Goal: Information Seeking & Learning: Learn about a topic

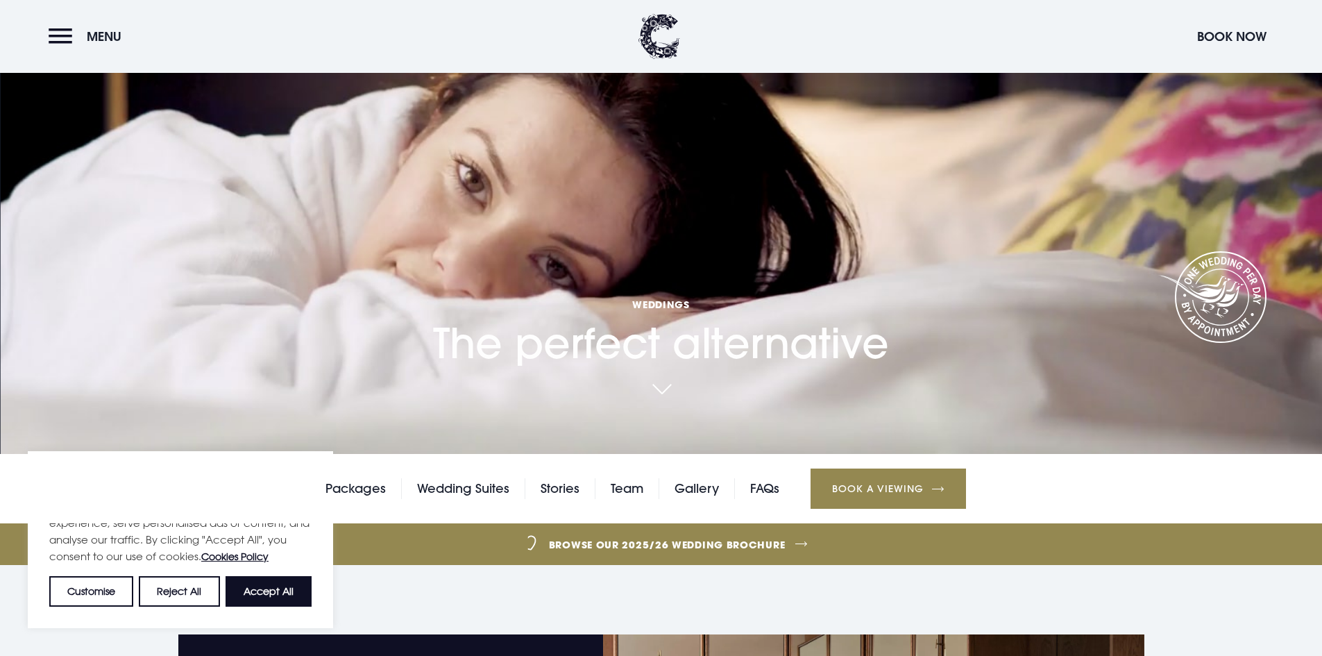
scroll to position [69, 0]
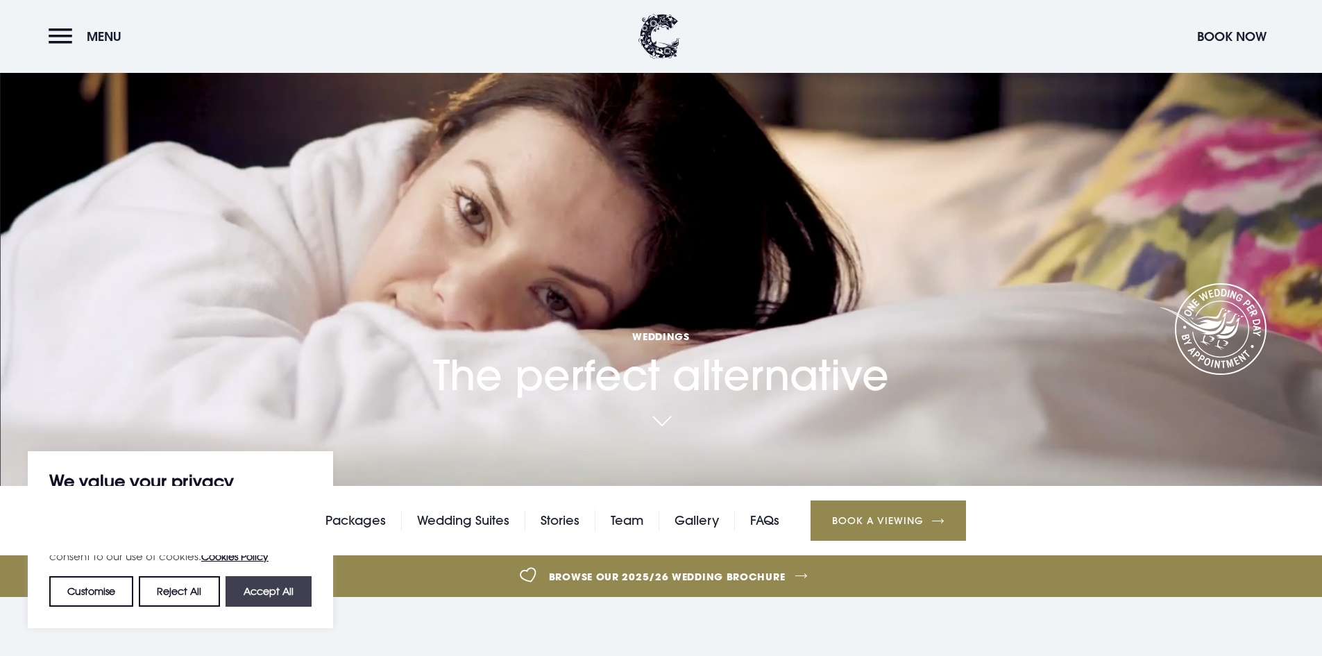
click at [261, 591] on button "Accept All" at bounding box center [269, 591] width 86 height 31
checkbox input "true"
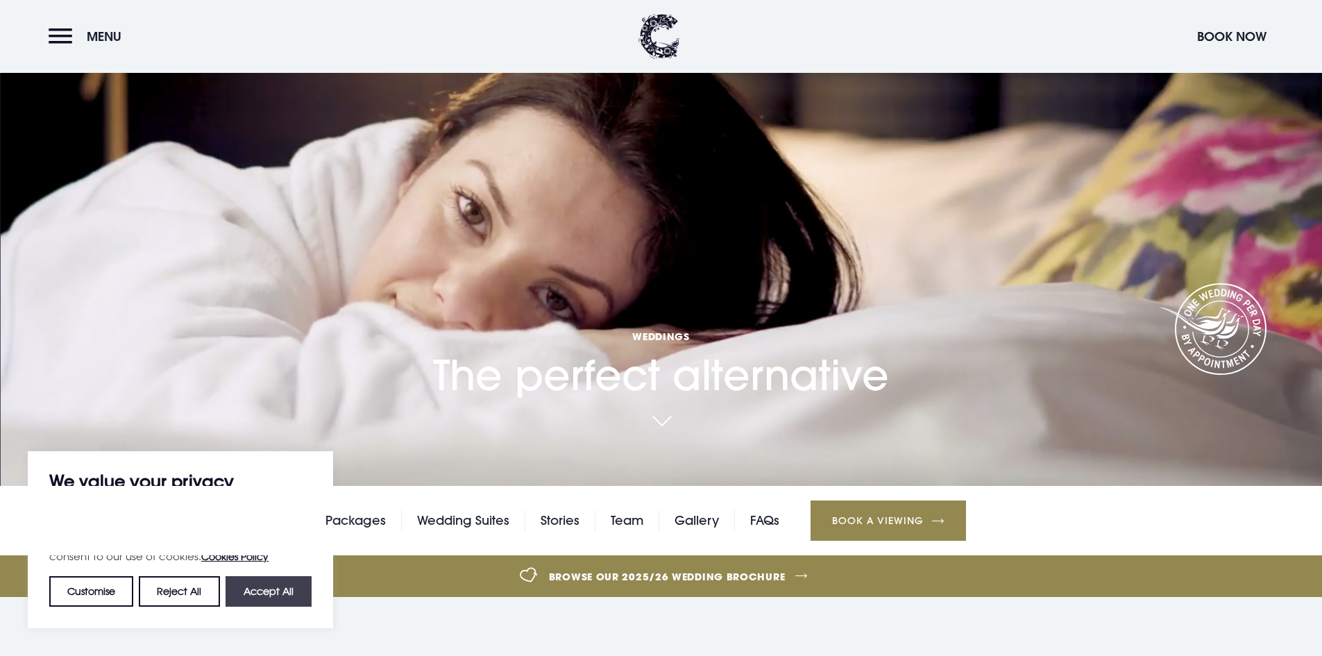
checkbox input "true"
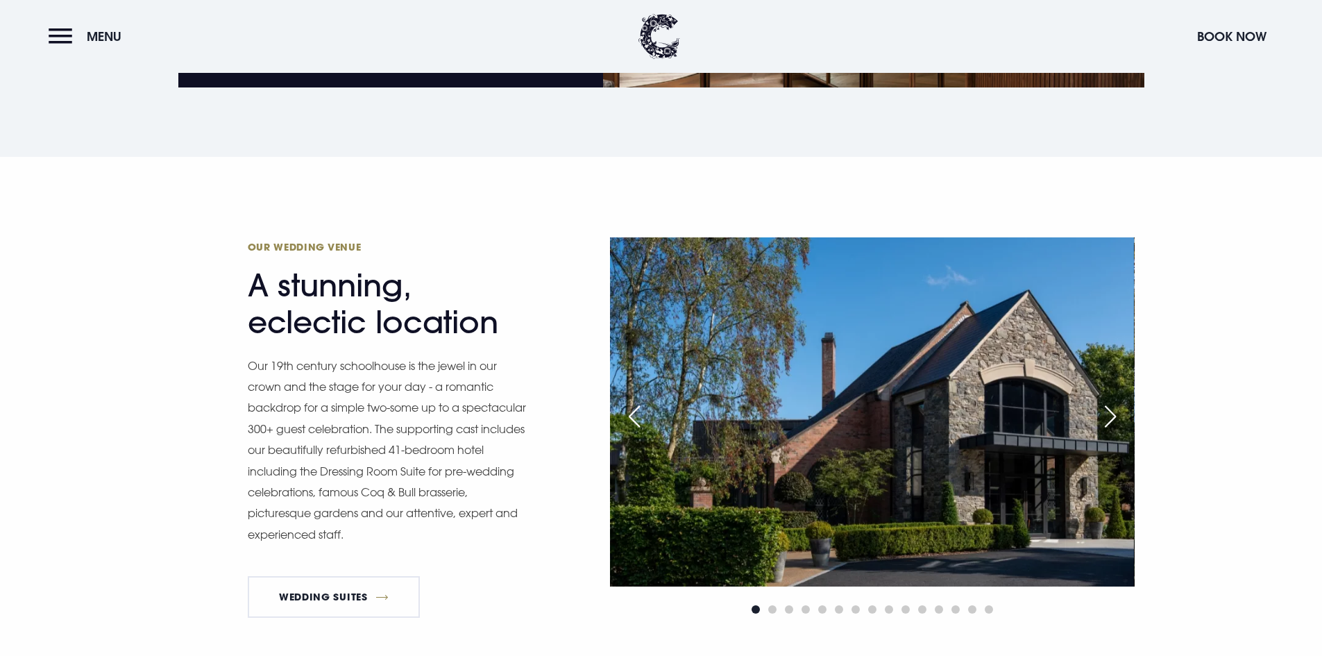
scroll to position [1041, 0]
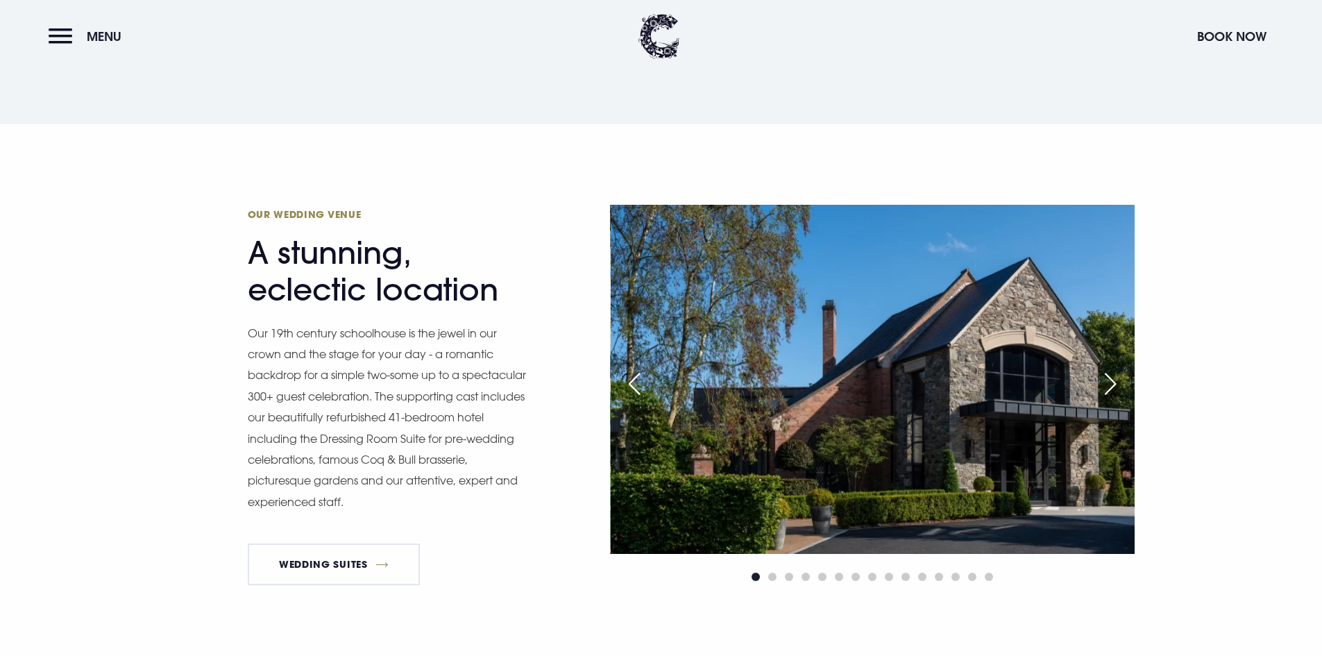
click at [1112, 378] on div "Next slide" at bounding box center [1110, 384] width 35 height 31
click at [1112, 383] on div "Next slide" at bounding box center [1110, 384] width 35 height 31
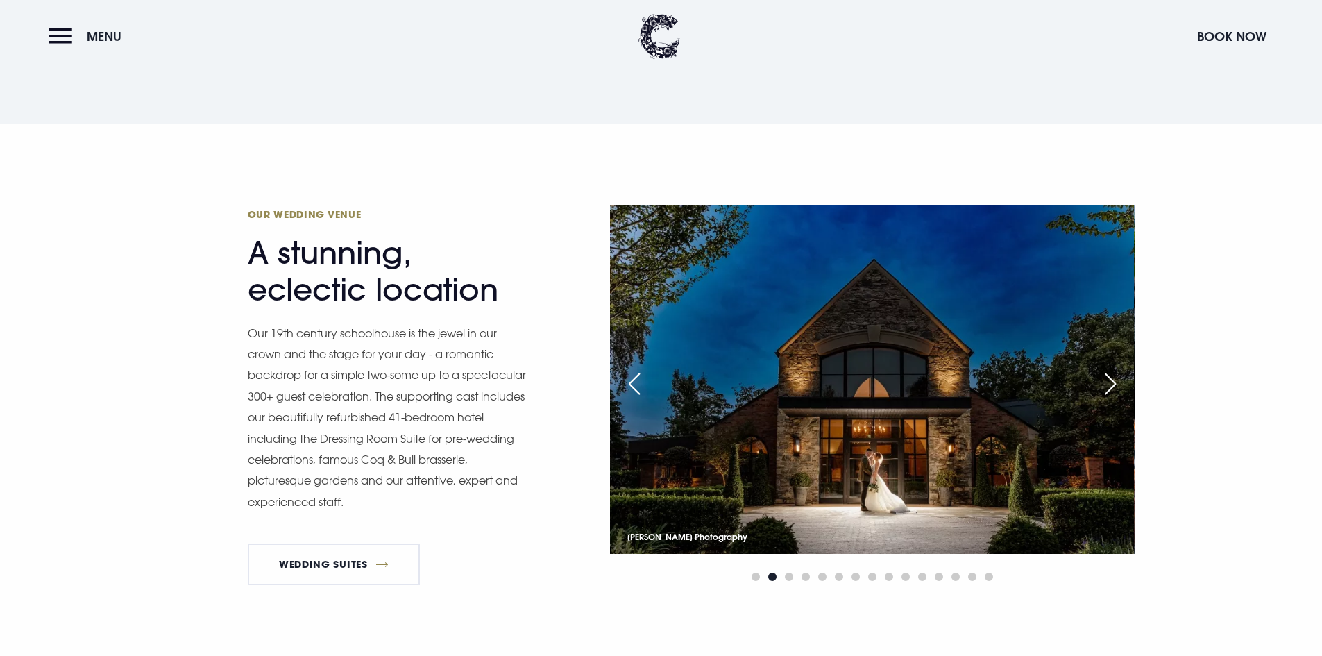
click at [1112, 383] on div "Next slide" at bounding box center [1110, 384] width 35 height 31
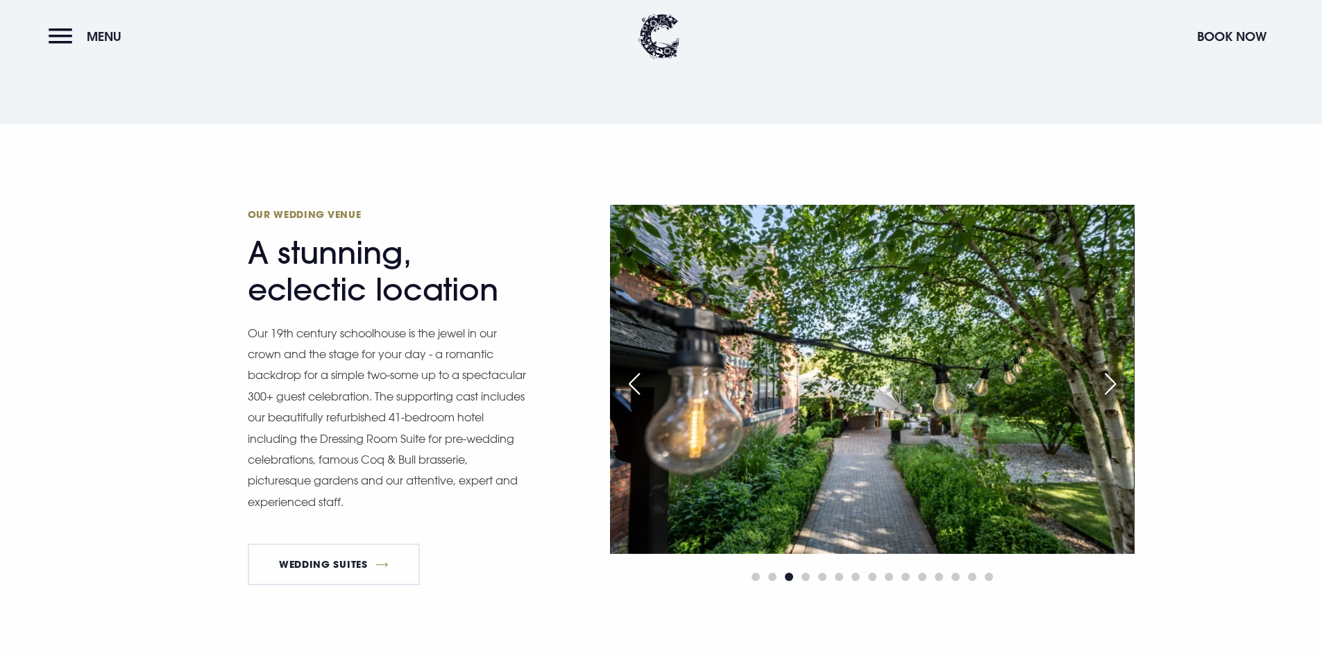
click at [1112, 383] on div "Next slide" at bounding box center [1110, 384] width 35 height 31
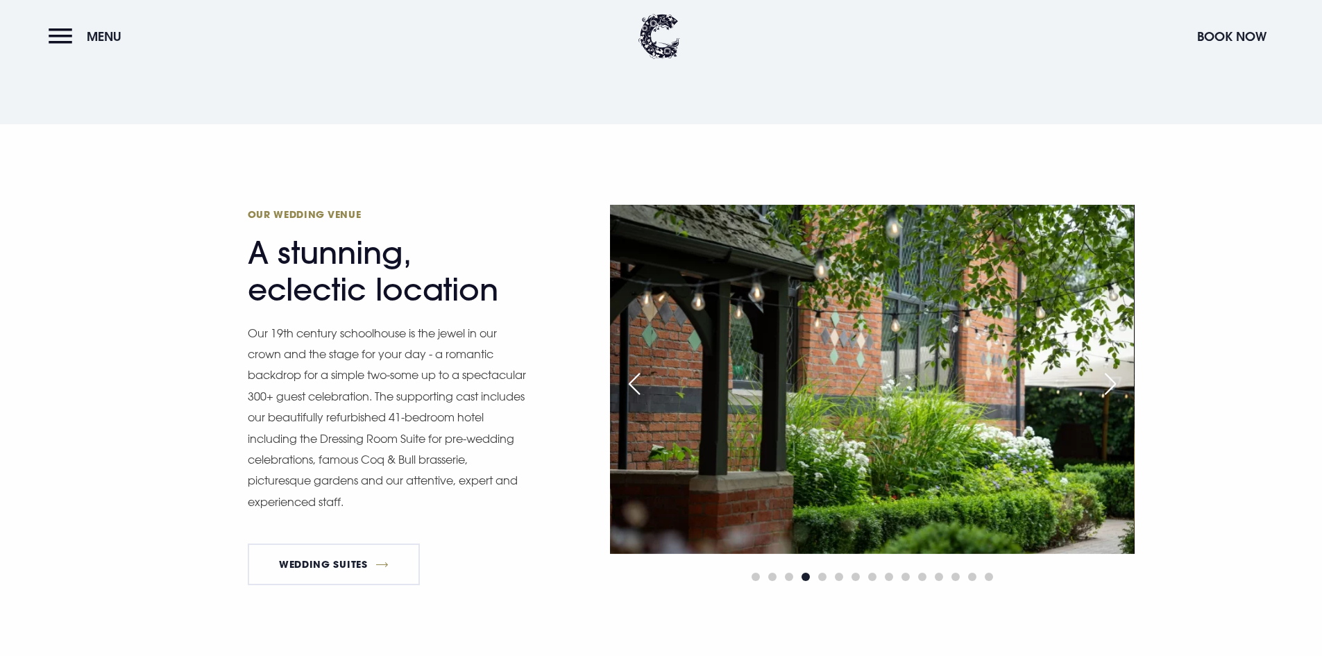
click at [1112, 383] on div "Next slide" at bounding box center [1110, 384] width 35 height 31
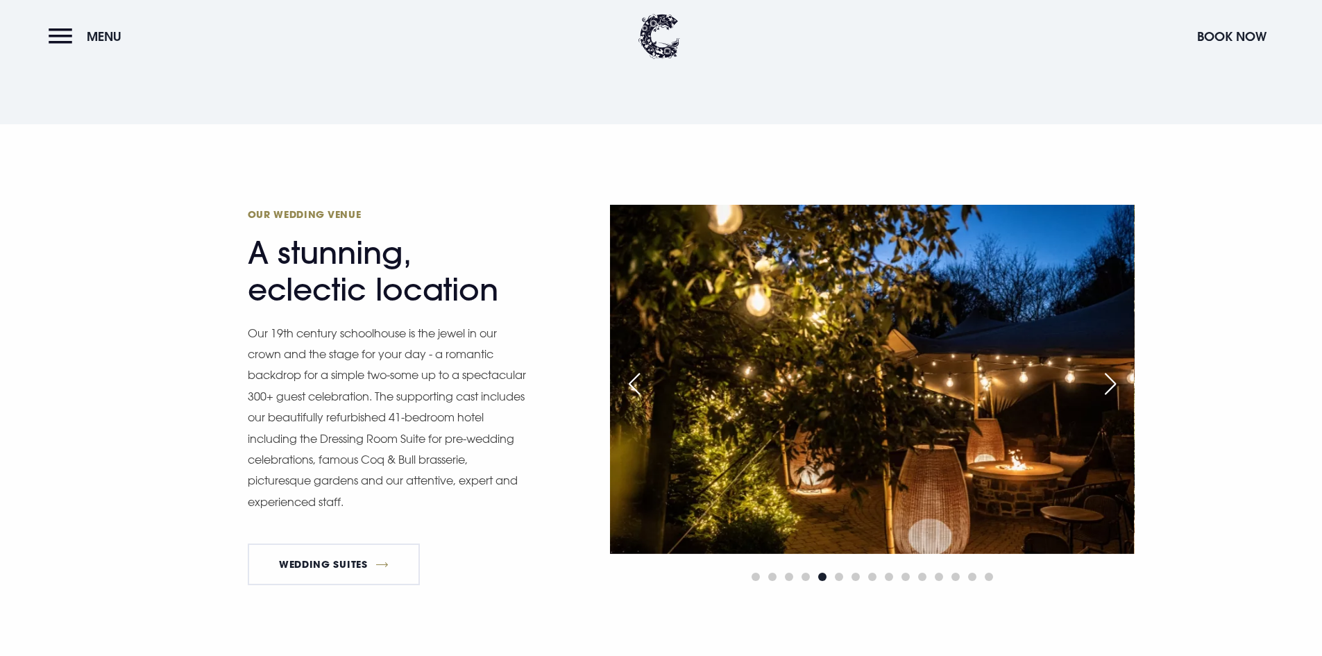
click at [1112, 383] on div "Next slide" at bounding box center [1110, 384] width 35 height 31
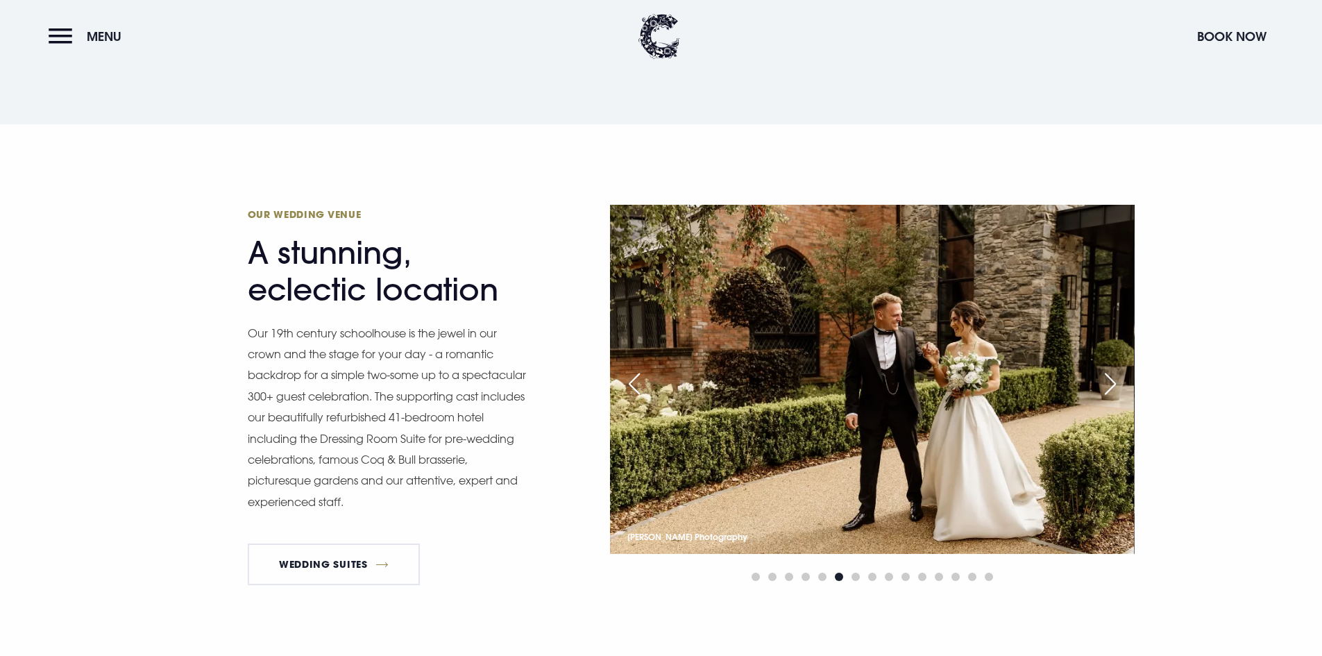
click at [1112, 383] on div "Next slide" at bounding box center [1110, 384] width 35 height 31
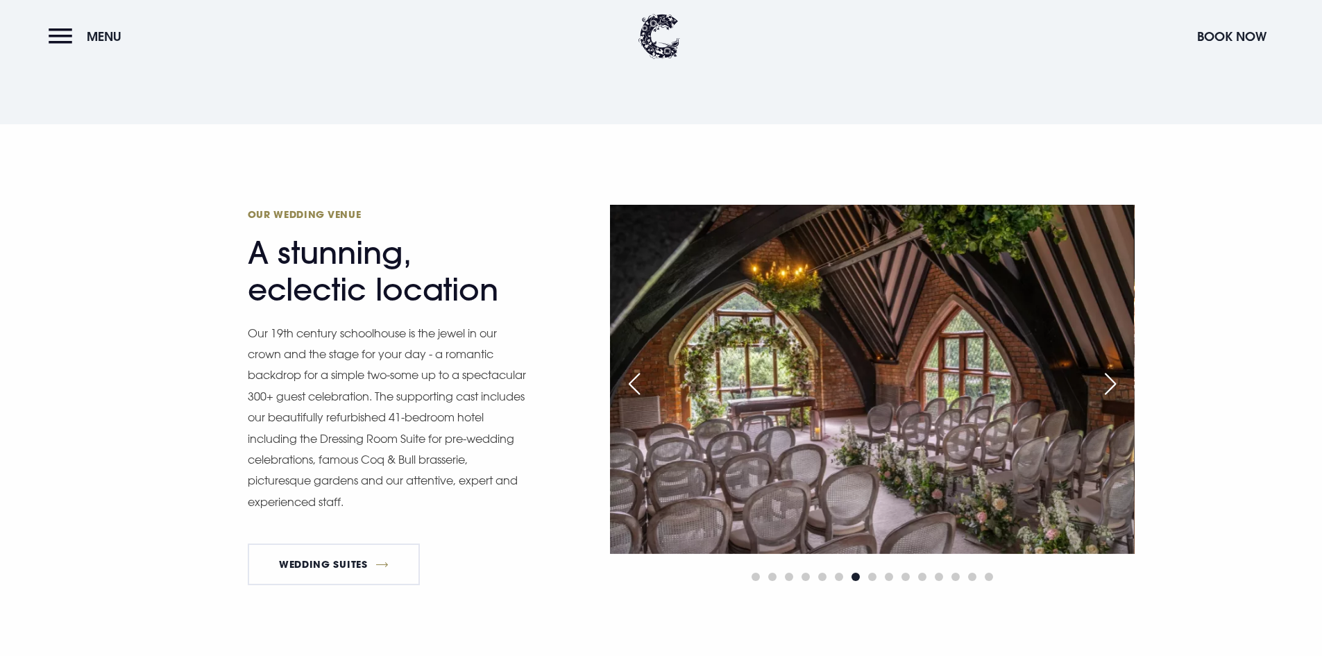
click at [1112, 383] on div "Next slide" at bounding box center [1110, 384] width 35 height 31
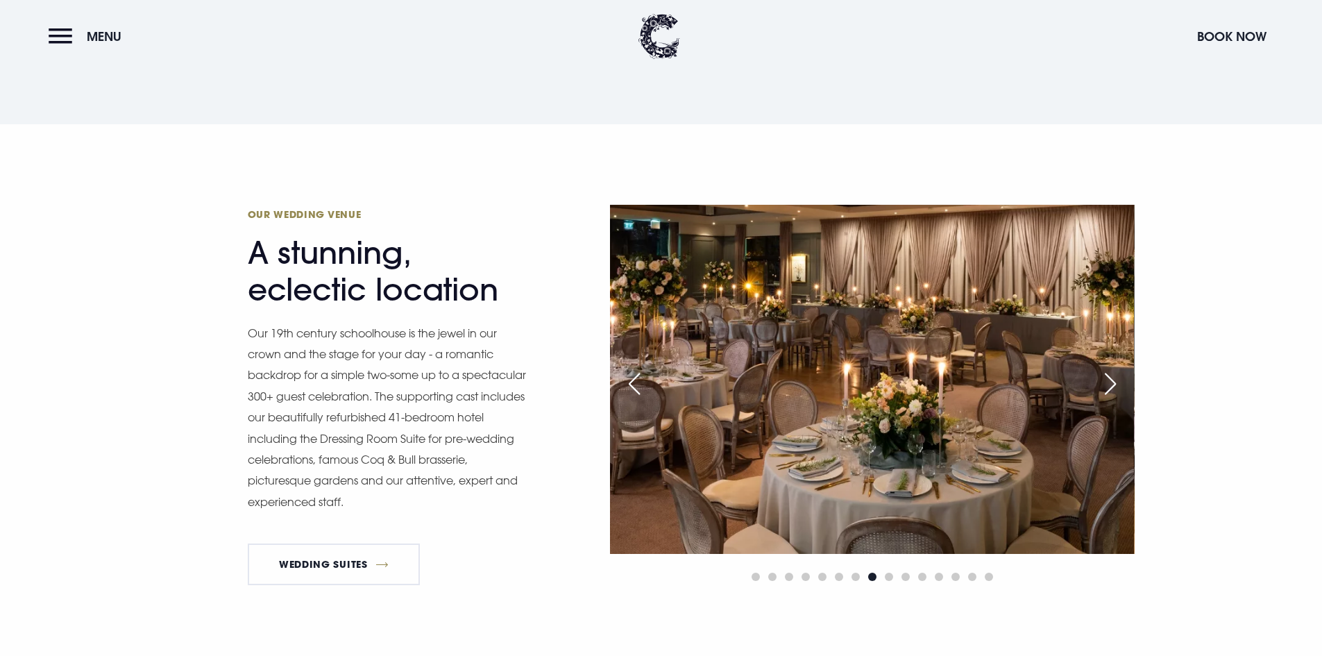
click at [1112, 383] on div "Next slide" at bounding box center [1110, 384] width 35 height 31
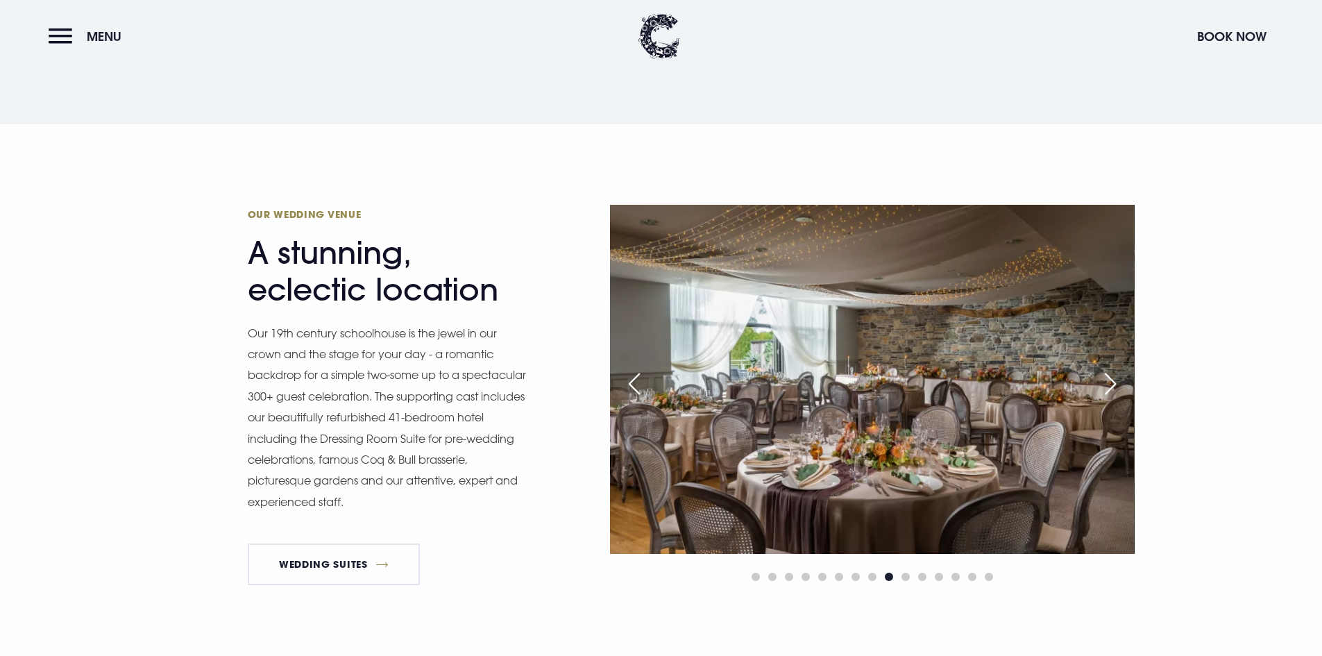
click at [1112, 383] on div "Next slide" at bounding box center [1110, 384] width 35 height 31
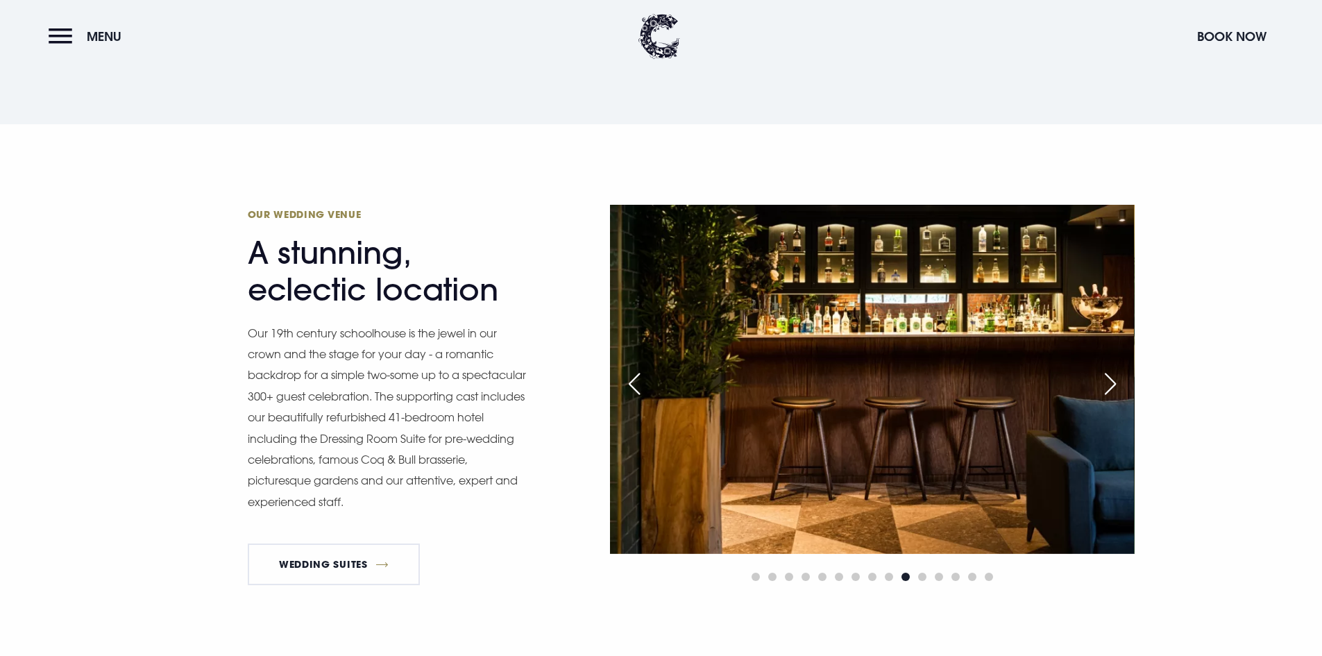
click at [1112, 383] on div "Next slide" at bounding box center [1110, 384] width 35 height 31
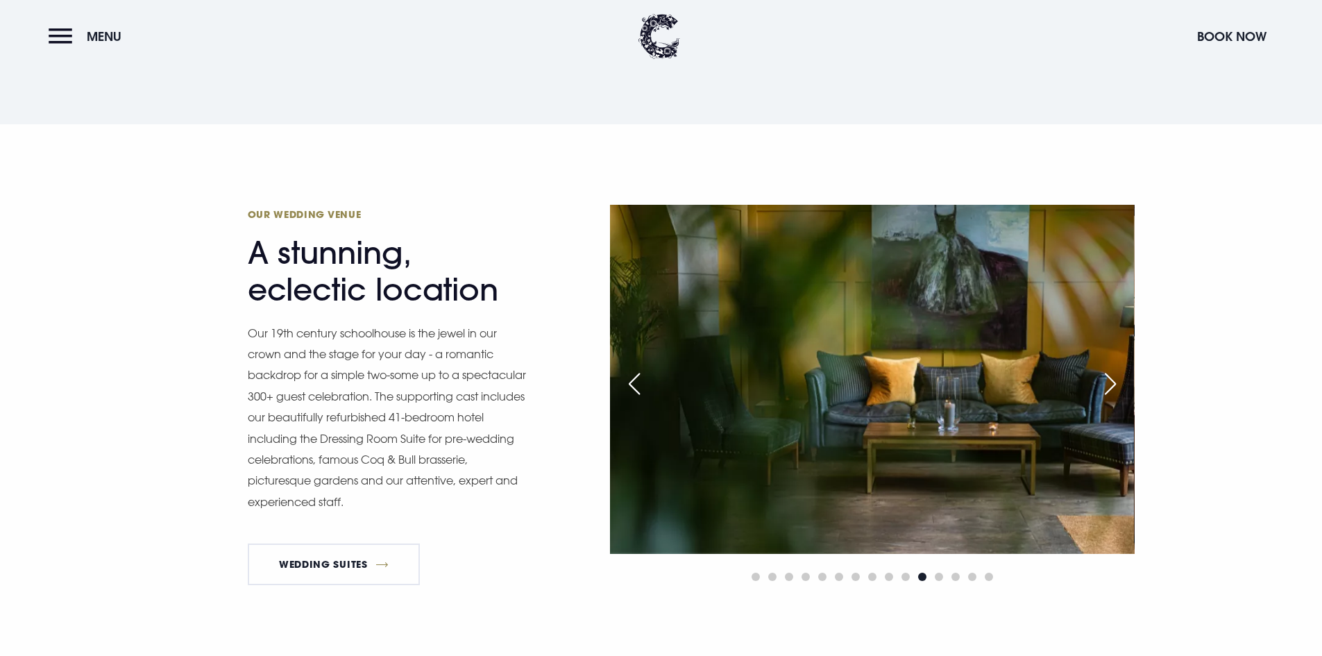
click at [1112, 383] on div "Next slide" at bounding box center [1110, 384] width 35 height 31
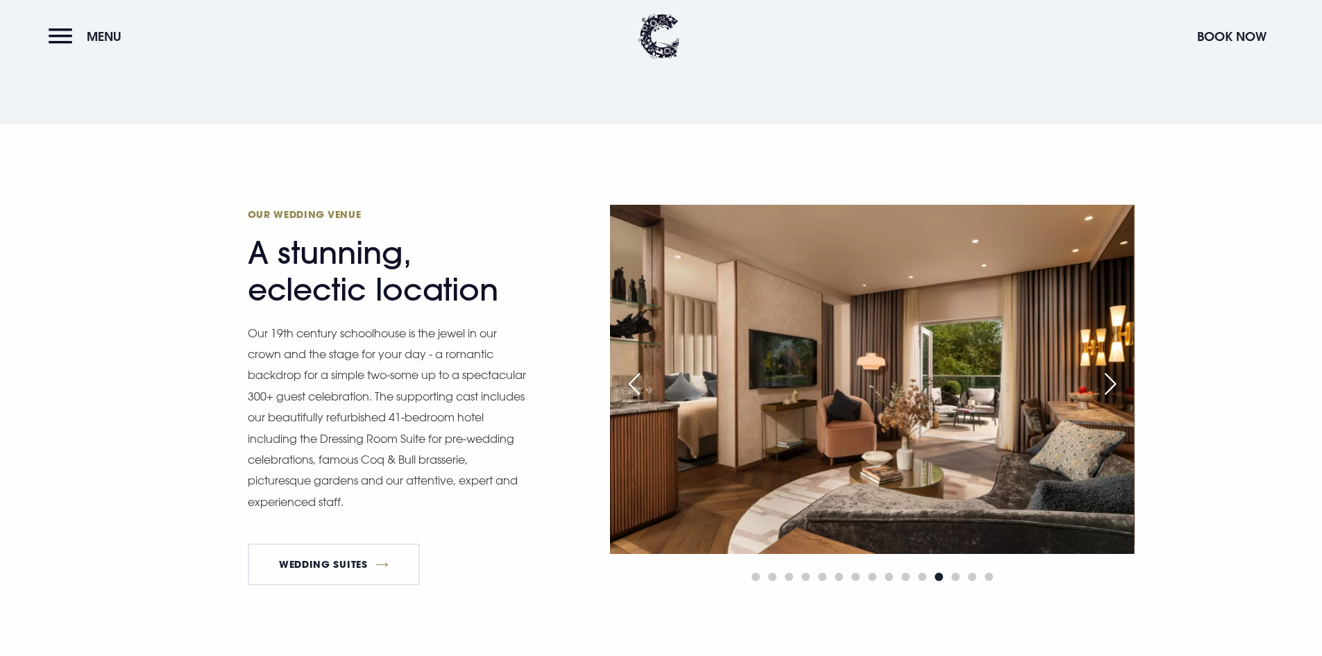
click at [1112, 383] on div "Next slide" at bounding box center [1110, 384] width 35 height 31
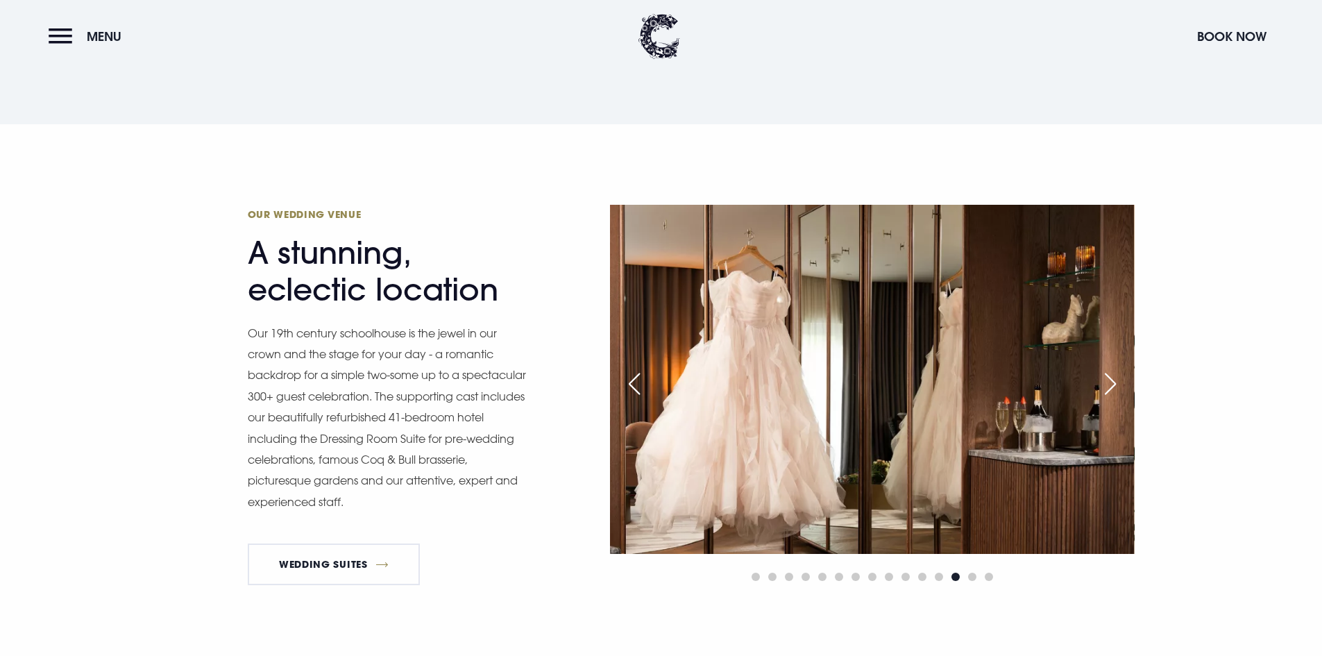
click at [1112, 383] on div "Next slide" at bounding box center [1110, 384] width 35 height 31
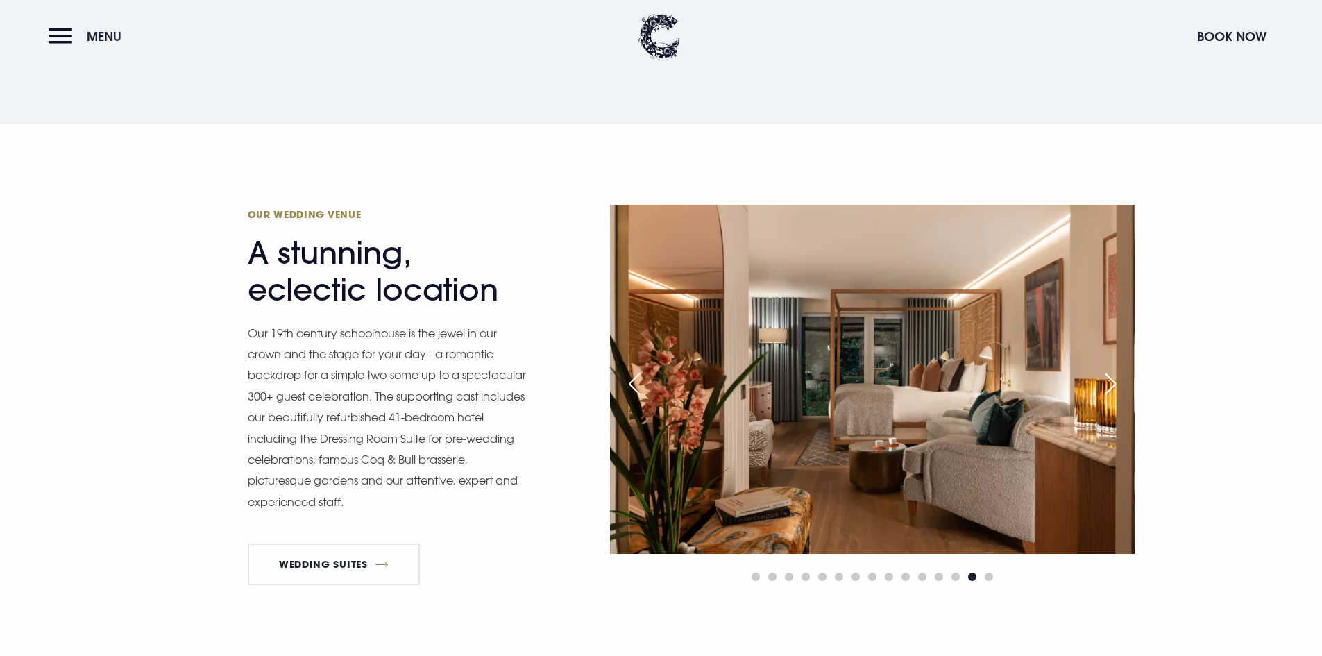
click at [1112, 383] on div "Next slide" at bounding box center [1110, 384] width 35 height 31
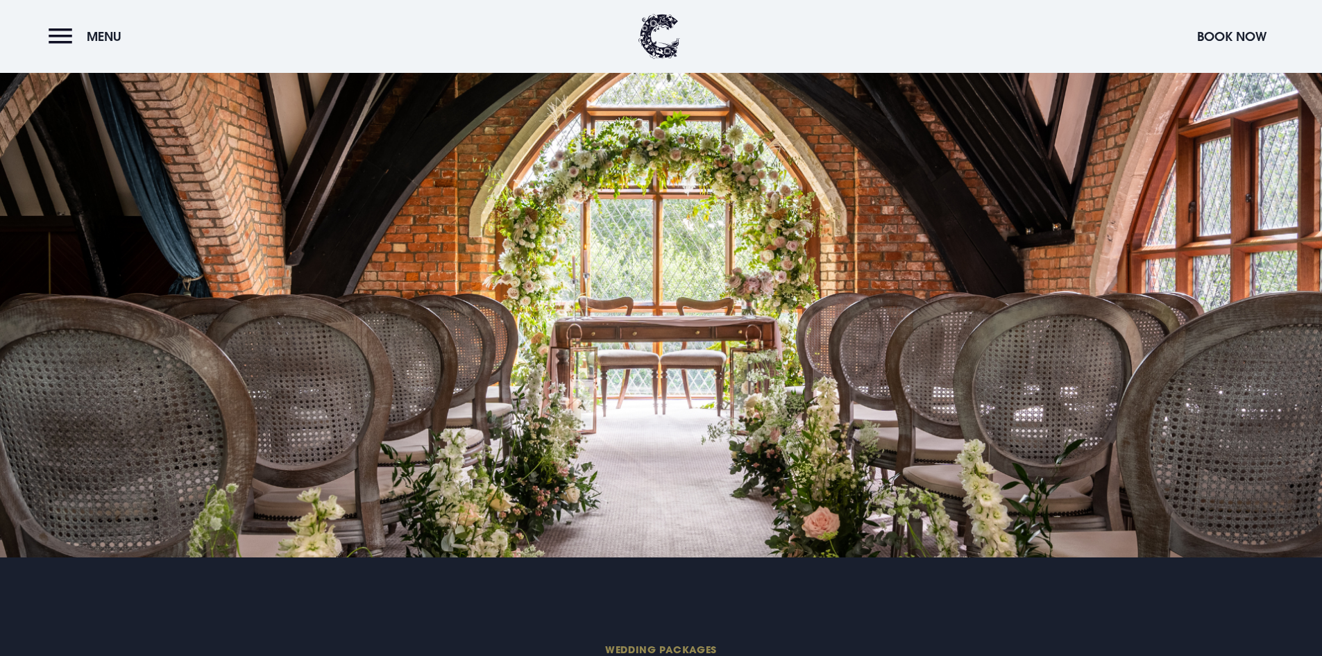
scroll to position [2638, 0]
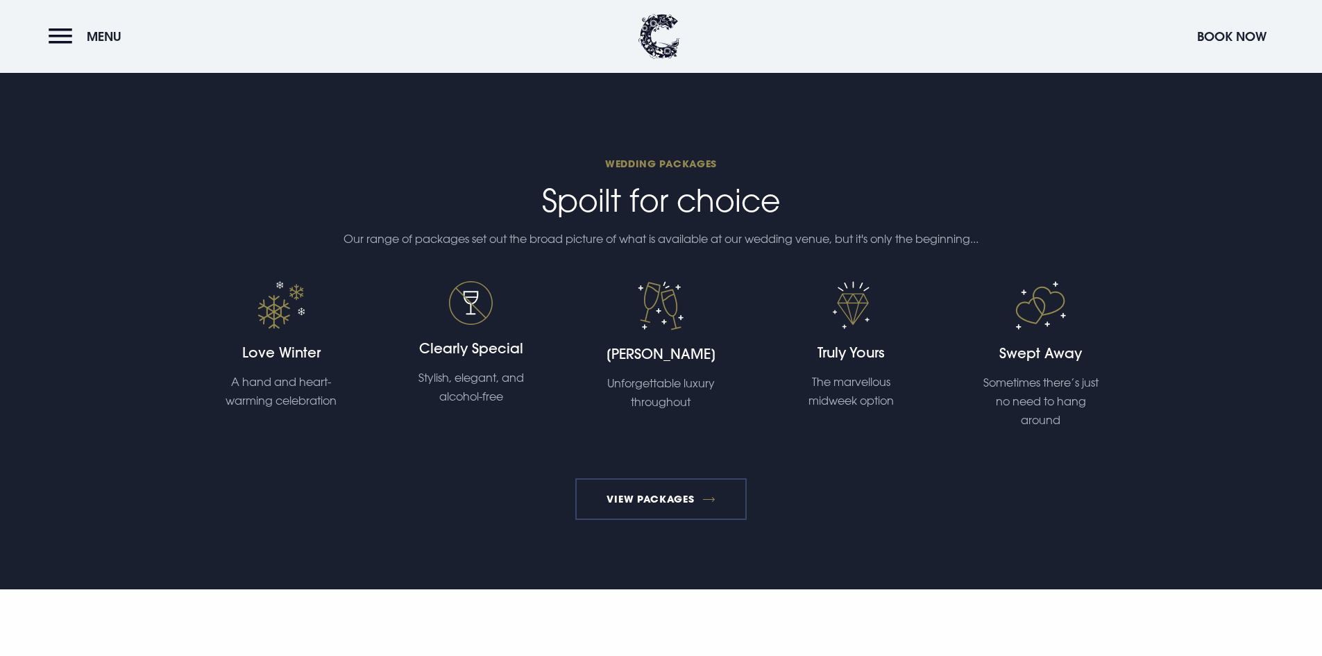
click at [646, 509] on link "View Packages" at bounding box center [660, 499] width 171 height 42
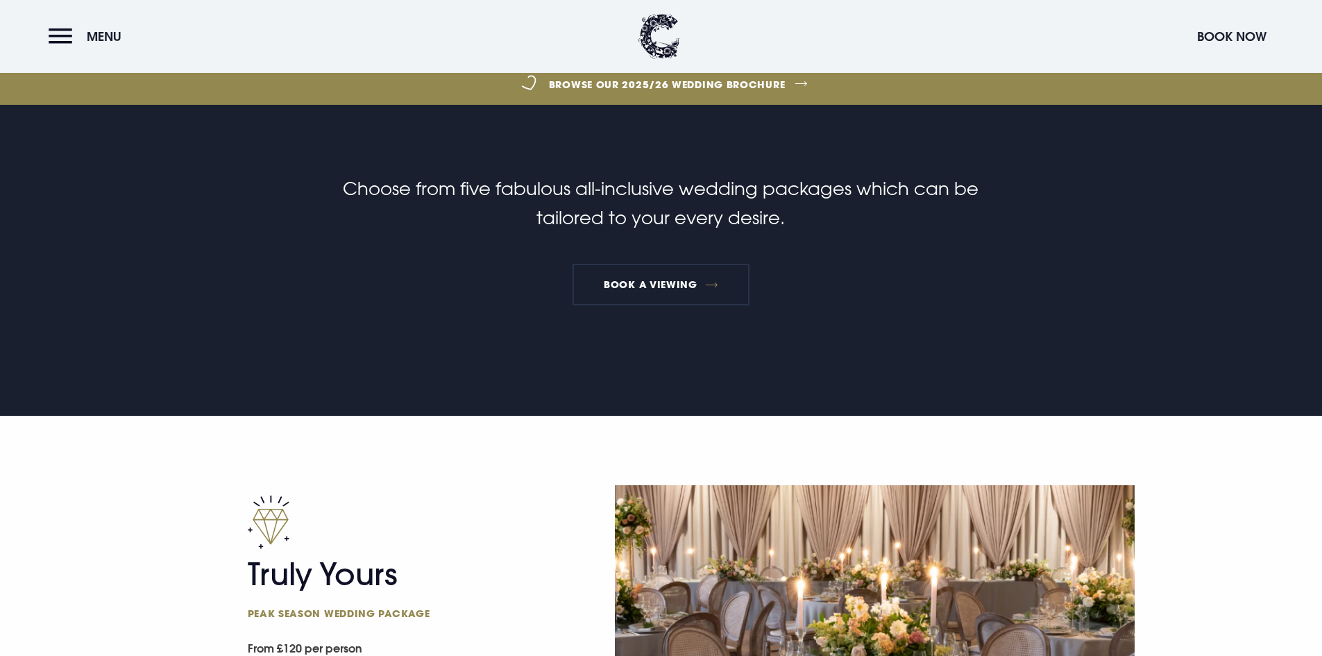
scroll to position [833, 0]
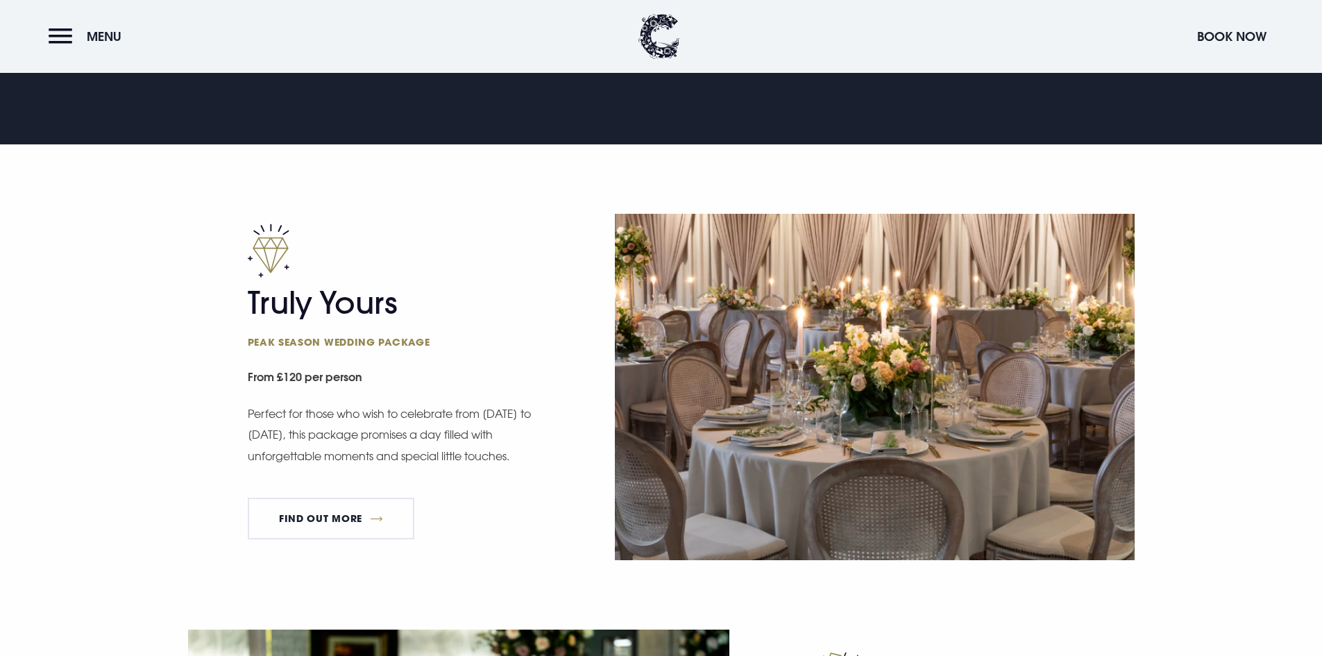
drag, startPoint x: 220, startPoint y: 300, endPoint x: 482, endPoint y: 447, distance: 300.2
click at [482, 447] on div "Truly Yours Peak season wedding package From £120 per person Perfect for those …" at bounding box center [661, 387] width 966 height 346
click at [491, 471] on div "Truly Yours Peak season wedding package From £120 per person Perfect for those …" at bounding box center [393, 387] width 291 height 327
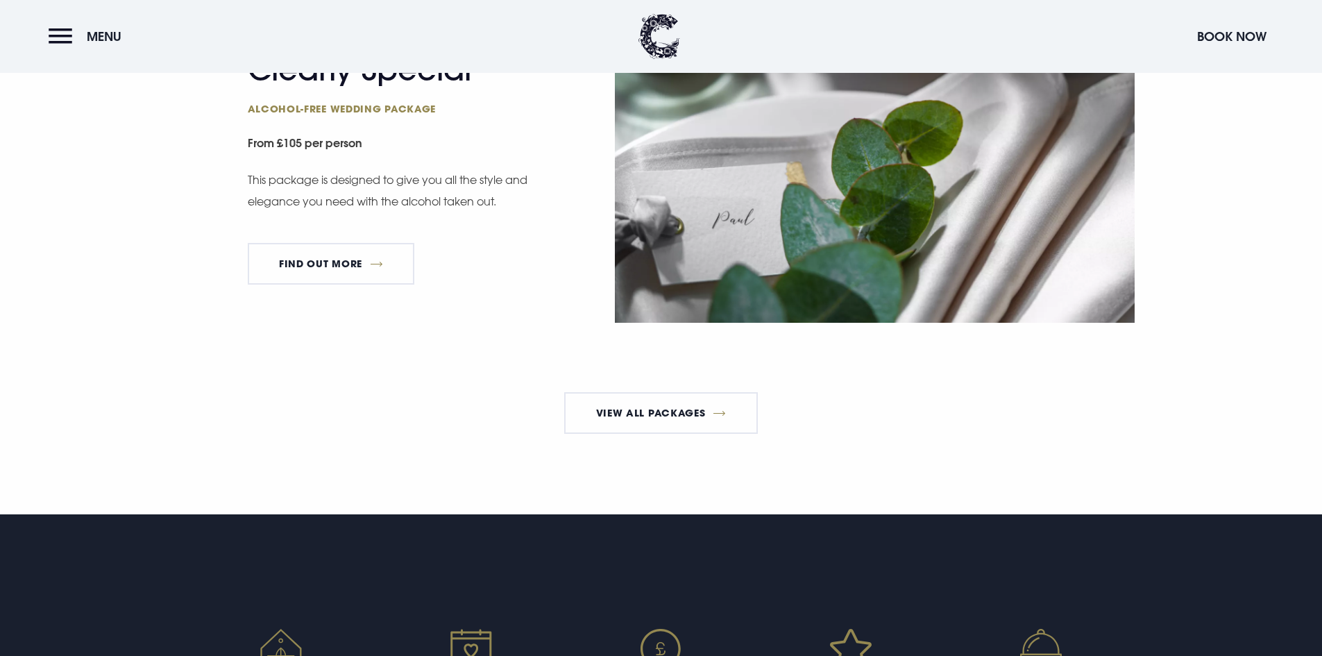
scroll to position [3054, 0]
